Goal: Transaction & Acquisition: Book appointment/travel/reservation

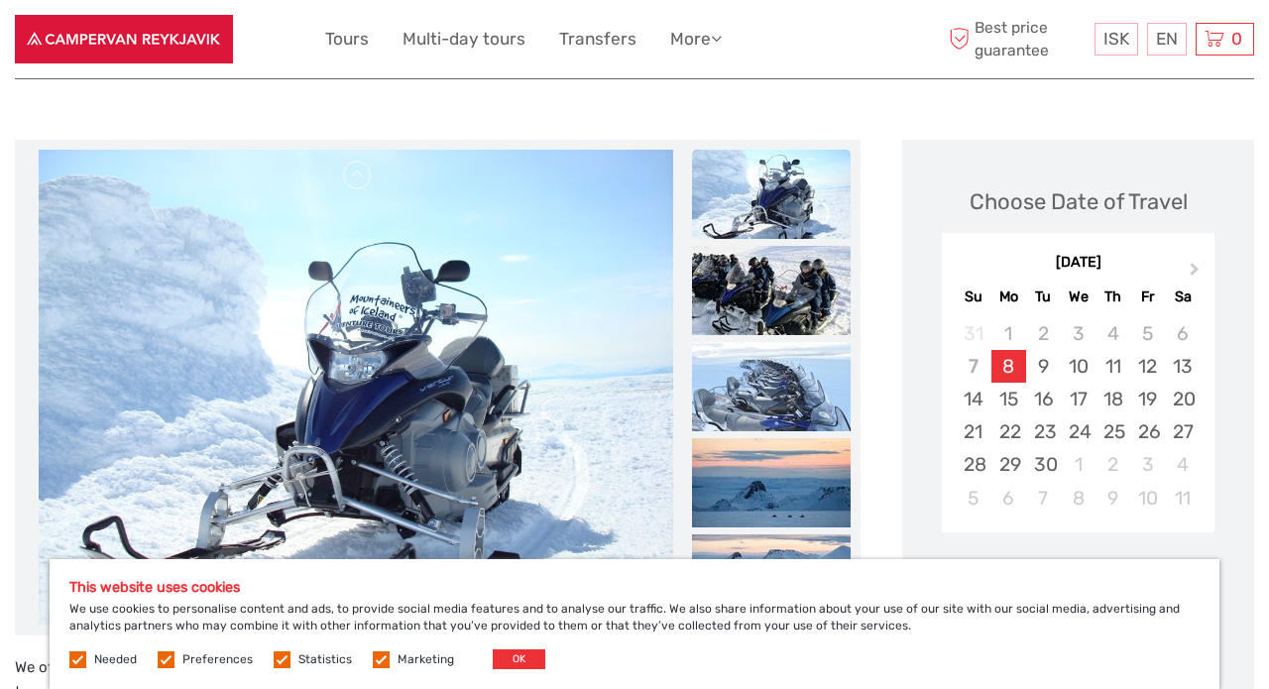
scroll to position [247, 0]
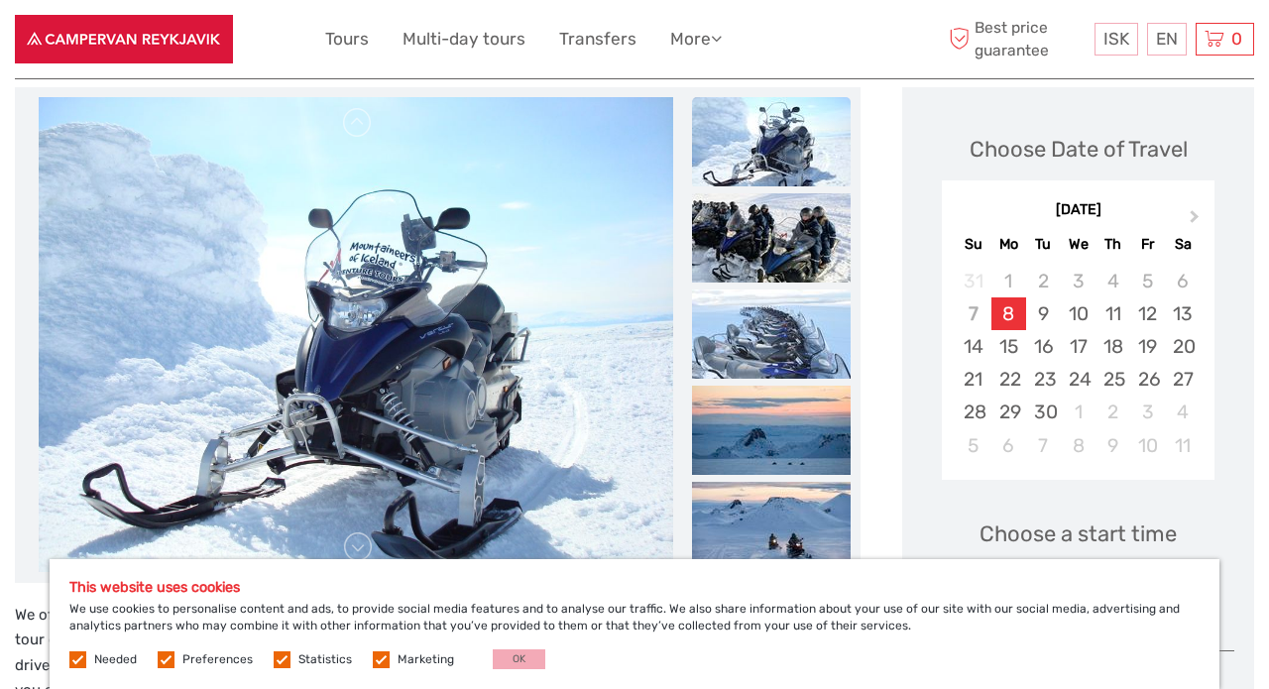
click at [515, 657] on button "OK" at bounding box center [519, 659] width 53 height 20
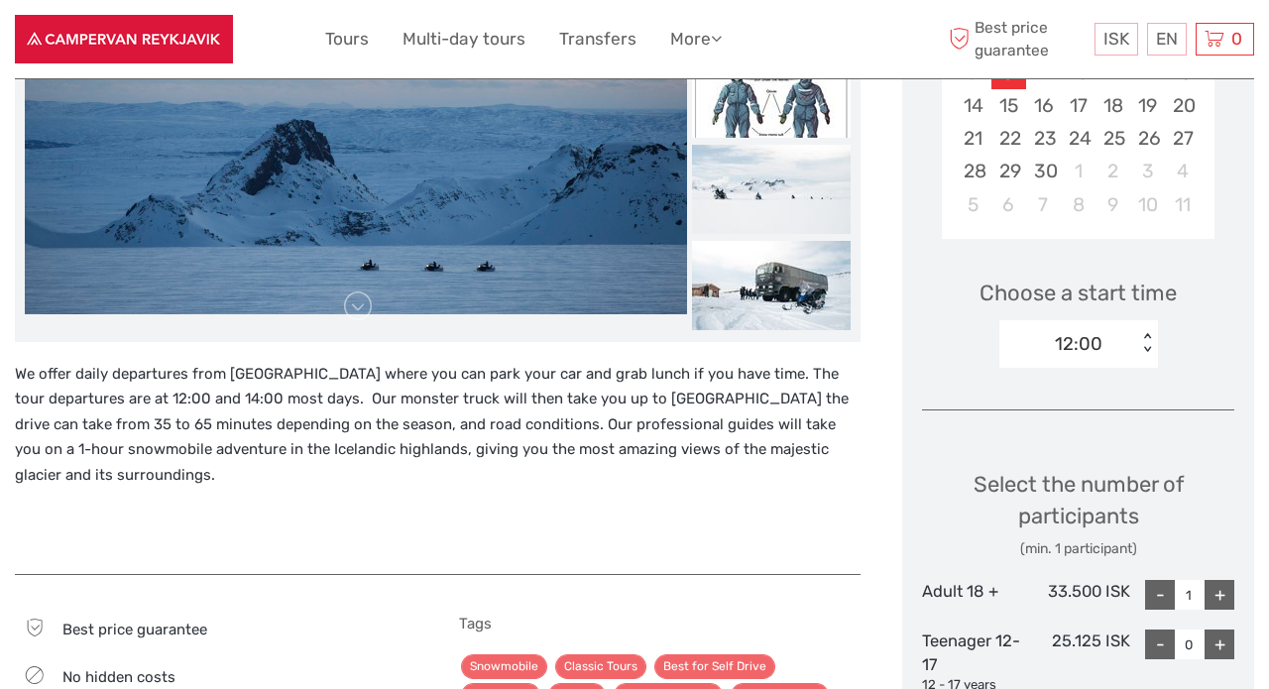
scroll to position [527, 0]
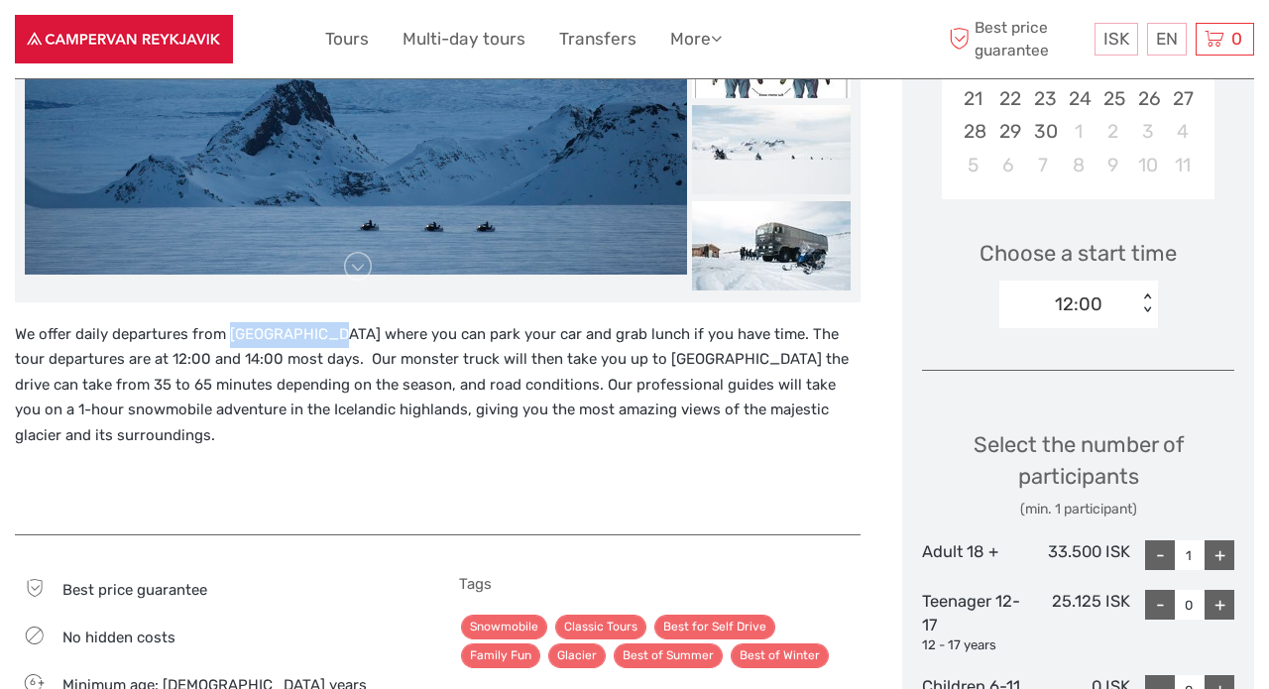
drag, startPoint x: 230, startPoint y: 333, endPoint x: 319, endPoint y: 333, distance: 89.2
click at [319, 333] on p "We offer daily departures from Gullfoss Café where you can park your car and gr…" at bounding box center [438, 385] width 846 height 127
click at [282, 334] on p "We offer daily departures from Gullfoss Café where you can park your car and gr…" at bounding box center [438, 385] width 846 height 127
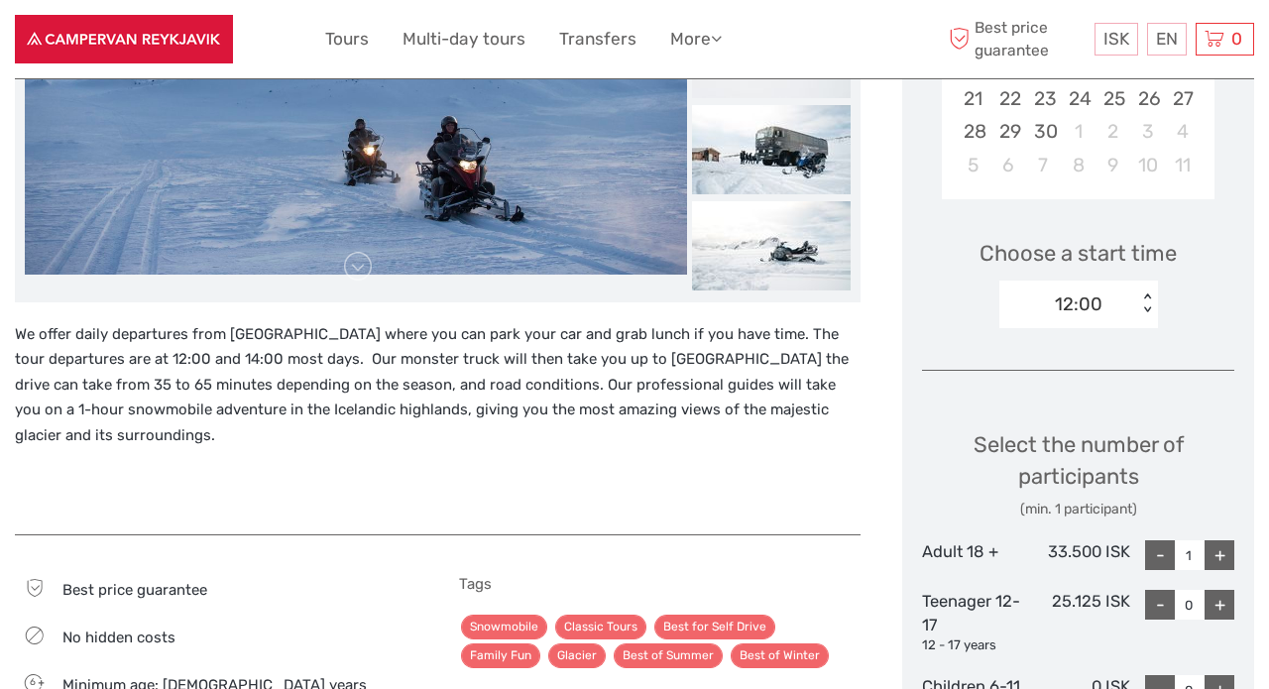
click at [249, 335] on p "We offer daily departures from Gullfoss Café where you can park your car and gr…" at bounding box center [438, 385] width 846 height 127
drag, startPoint x: 227, startPoint y: 336, endPoint x: 316, endPoint y: 335, distance: 89.2
click at [316, 335] on p "We offer daily departures from Gullfoss Café where you can park your car and gr…" at bounding box center [438, 385] width 846 height 127
click at [222, 339] on p "We offer daily departures from Gullfoss Café where you can park your car and gr…" at bounding box center [438, 385] width 846 height 127
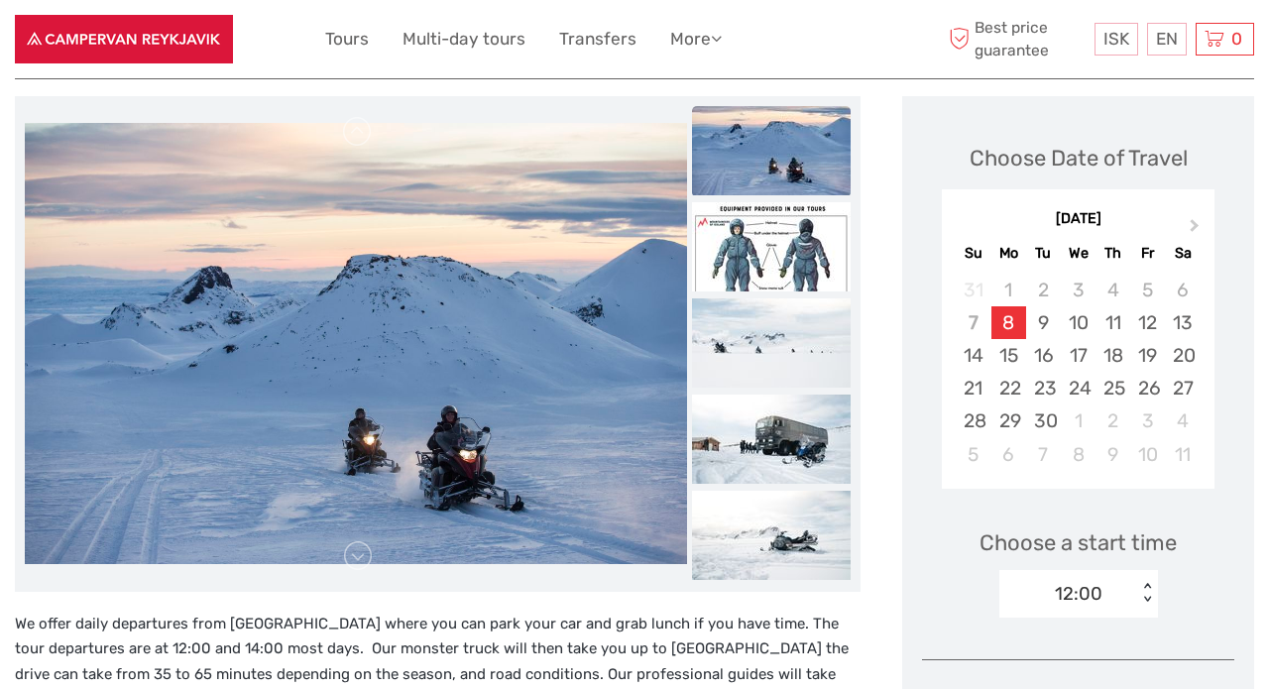
scroll to position [222, 0]
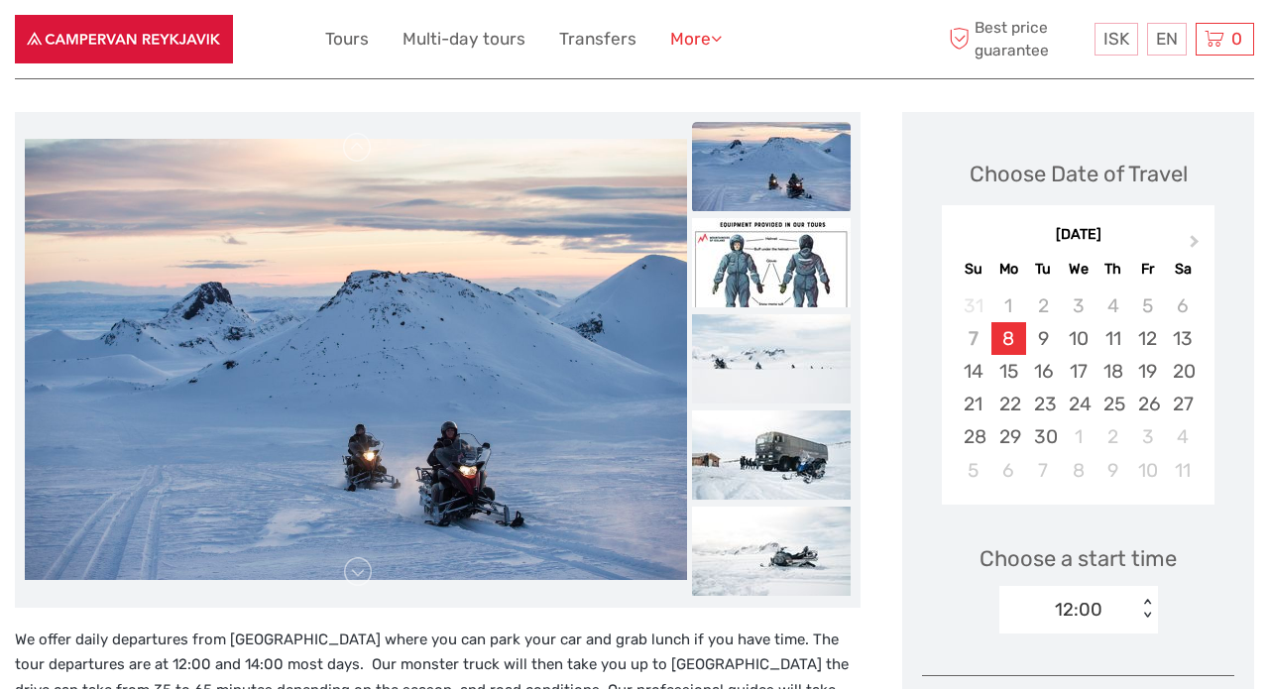
click at [721, 36] on icon at bounding box center [716, 38] width 11 height 17
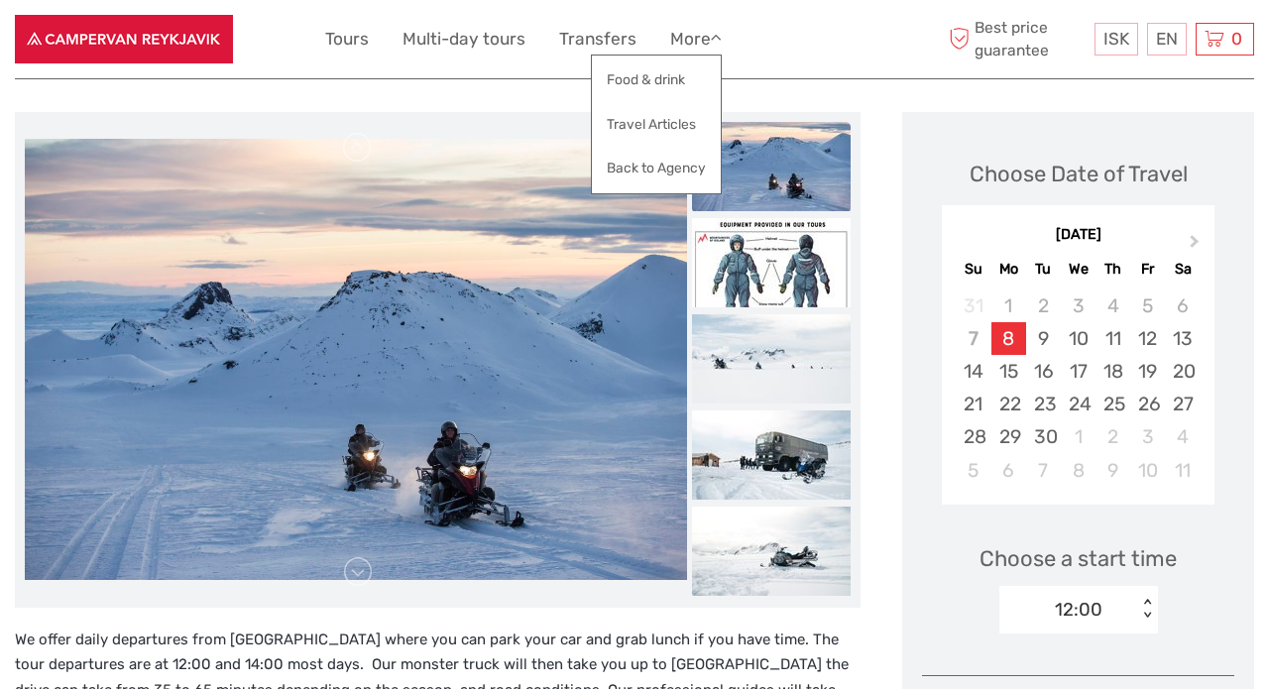
click at [774, 54] on div "ISK ISK € $ £ EN English Español Deutsch Tours Multi-day tours Transfers More F…" at bounding box center [635, 39] width 620 height 49
click at [610, 48] on link "Transfers" at bounding box center [597, 39] width 77 height 29
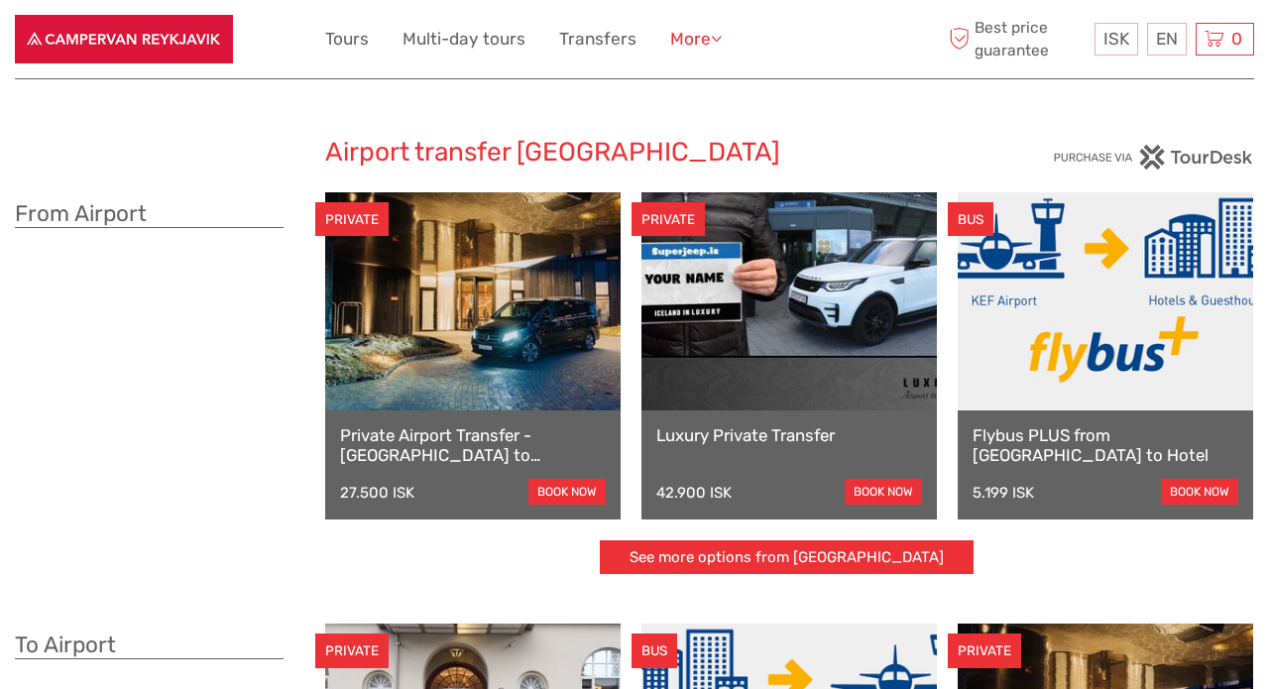
click at [696, 36] on link "More" at bounding box center [696, 39] width 52 height 29
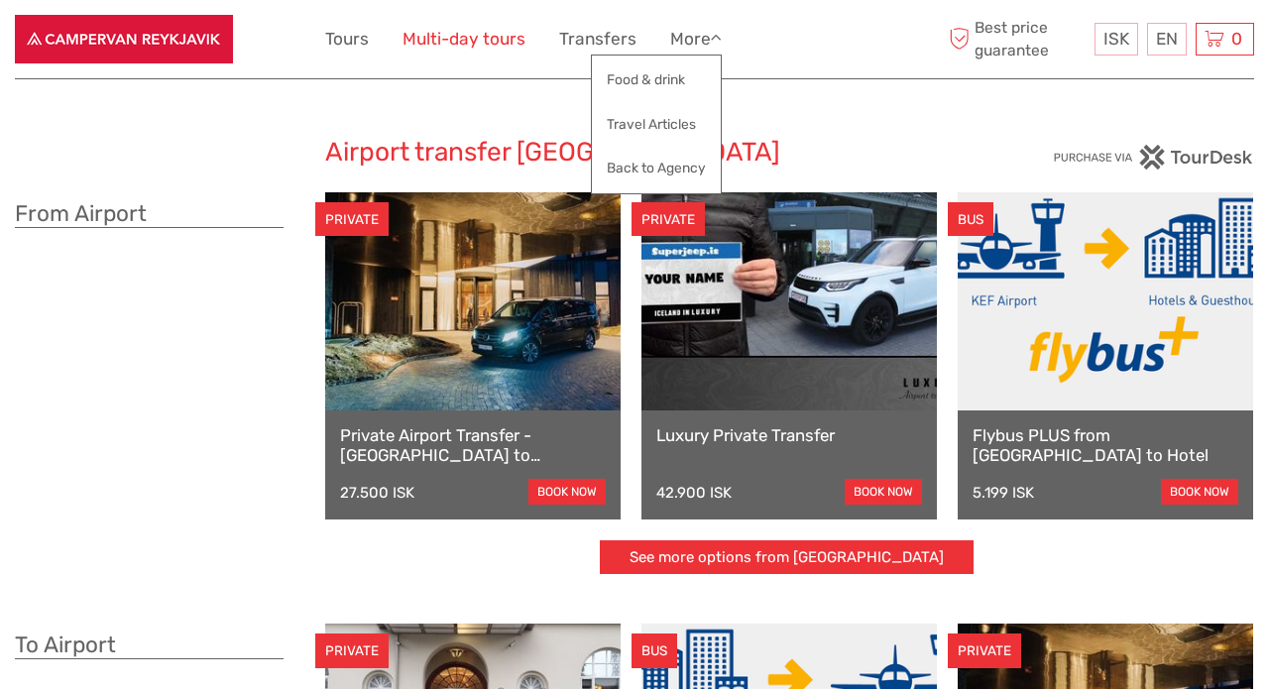
click at [497, 37] on link "Multi-day tours" at bounding box center [463, 39] width 123 height 29
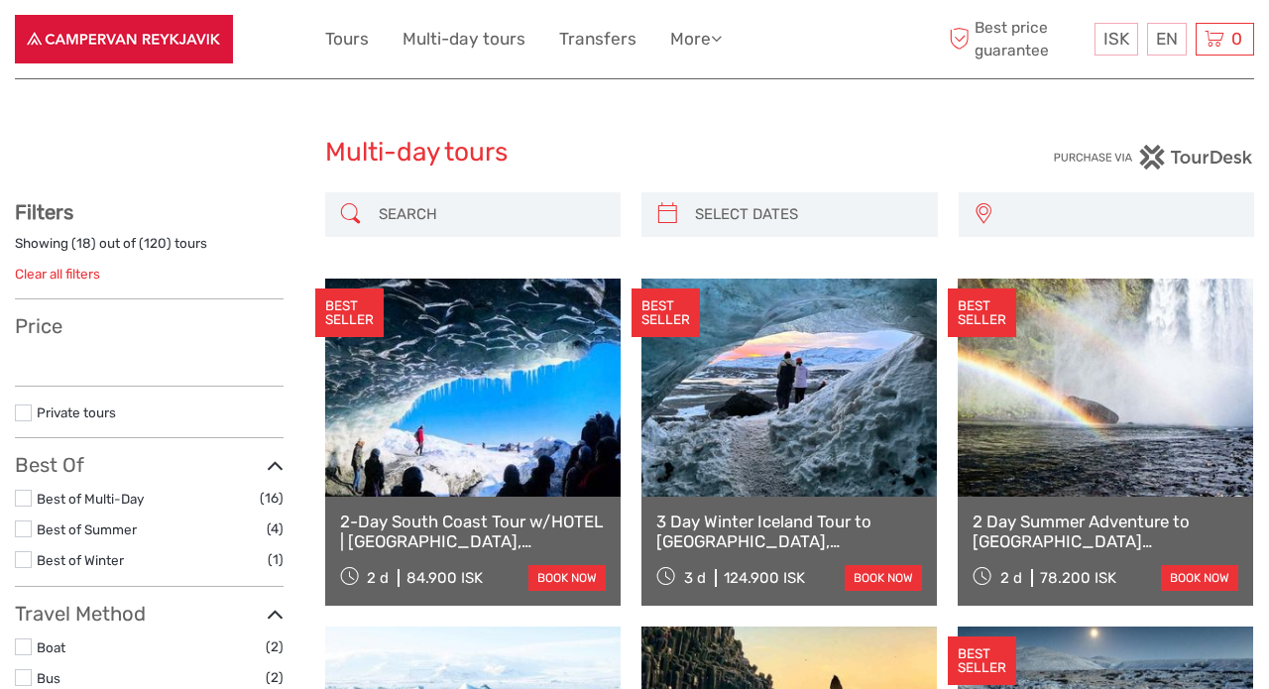
select select
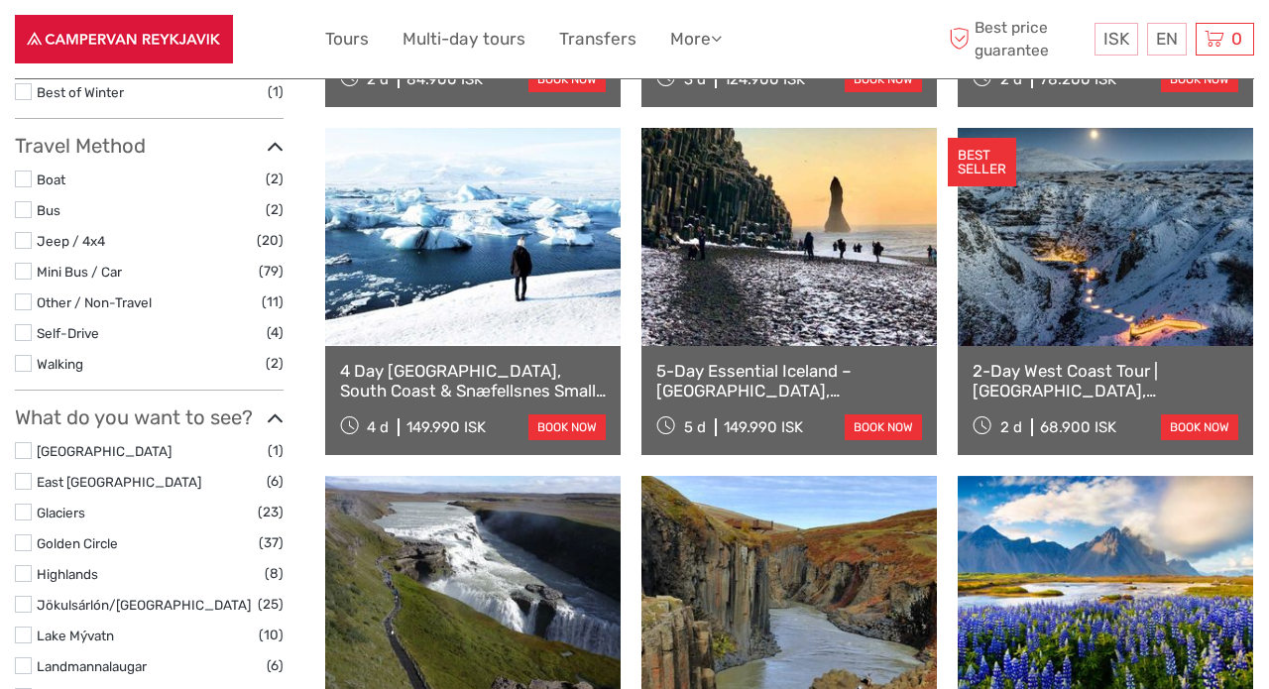
scroll to position [499, 0]
click at [1145, 391] on link "2-Day West Coast Tour | Snæfellsnes, Silver Circle w/Canyon Baths" at bounding box center [1105, 381] width 266 height 41
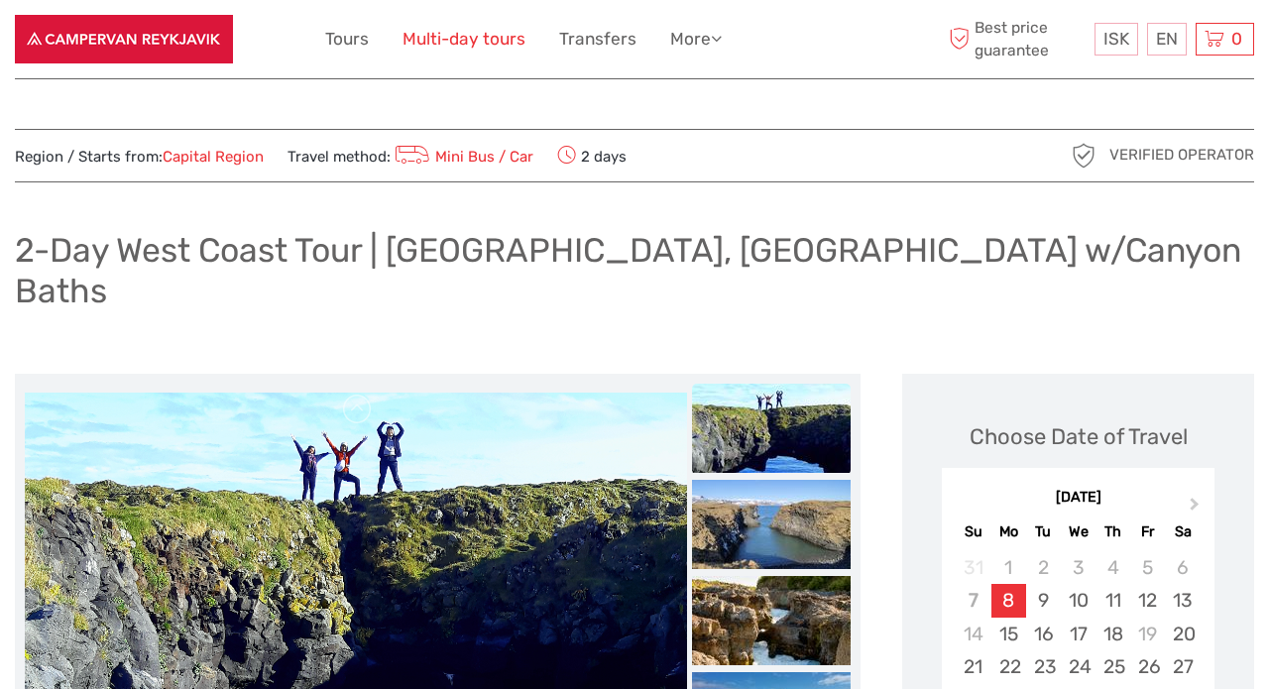
click at [463, 34] on link "Multi-day tours" at bounding box center [463, 39] width 123 height 29
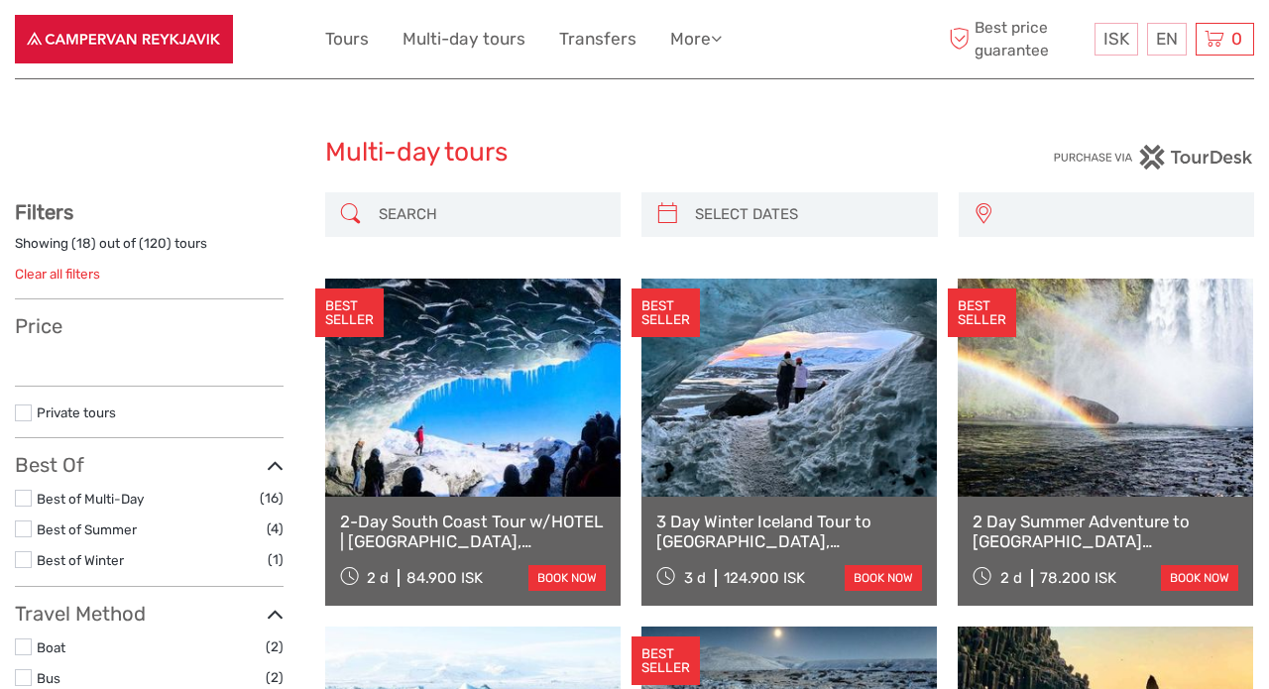
select select
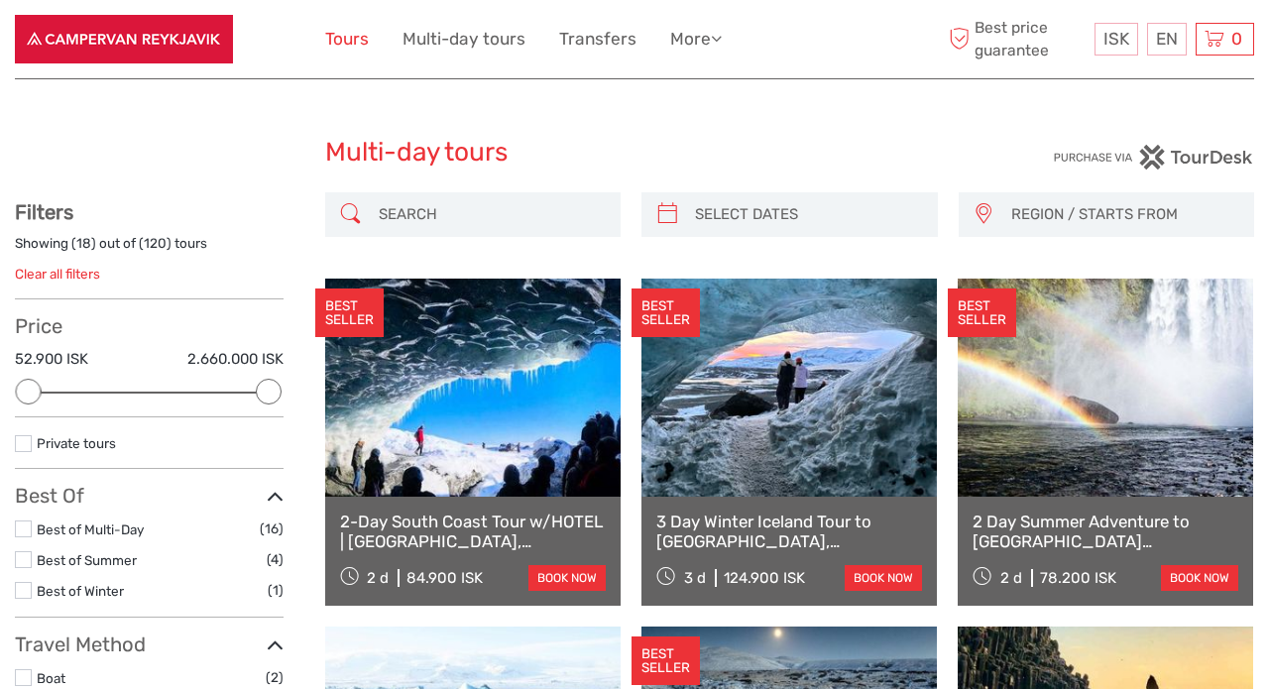
click at [334, 42] on link "Tours" at bounding box center [347, 39] width 44 height 29
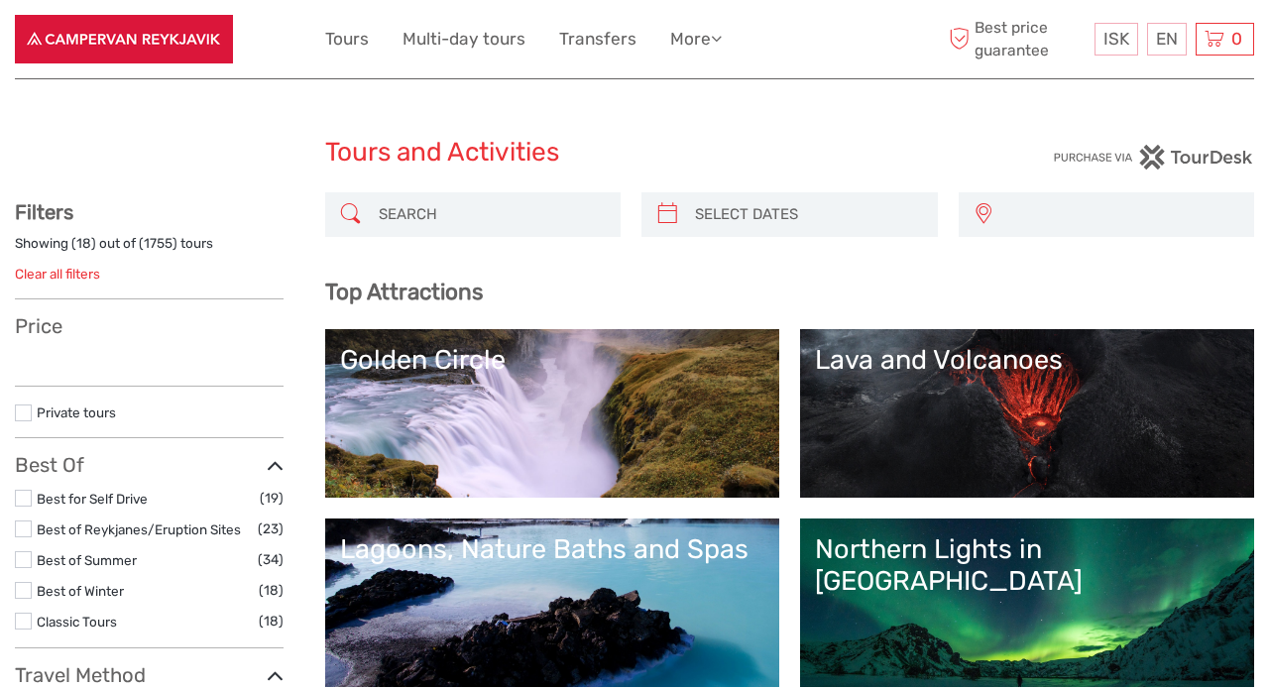
select select
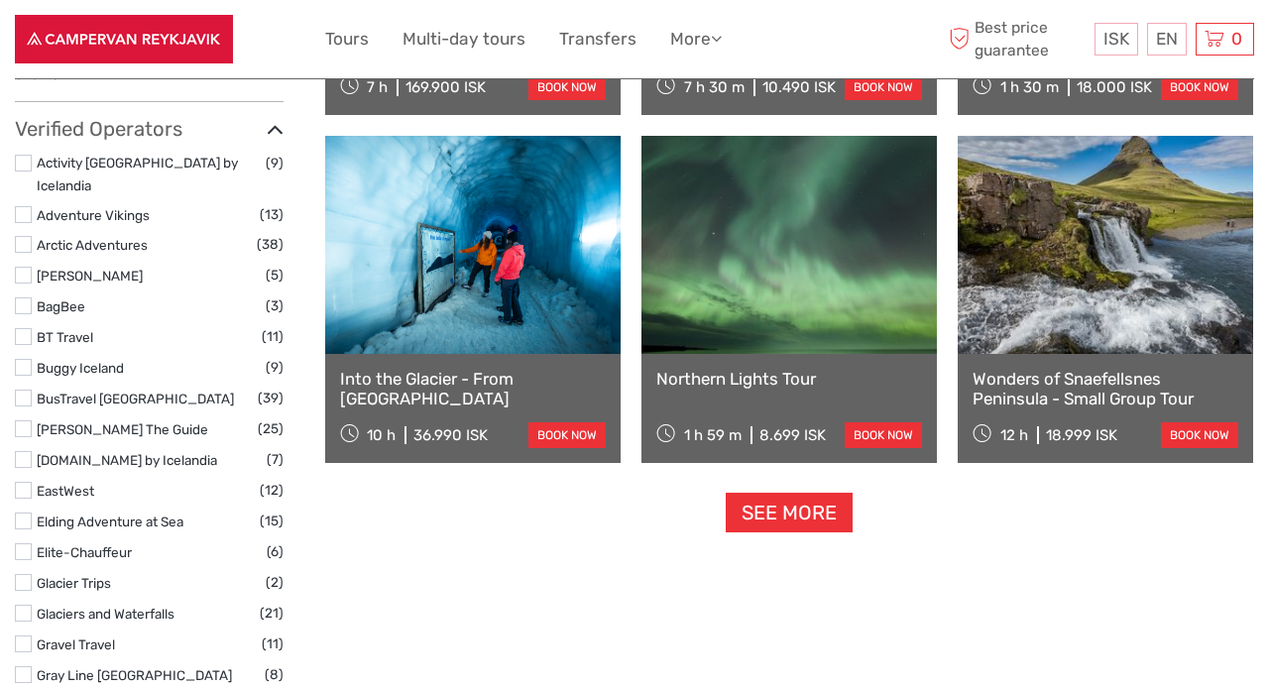
scroll to position [2604, 0]
